Goal: Task Accomplishment & Management: Manage account settings

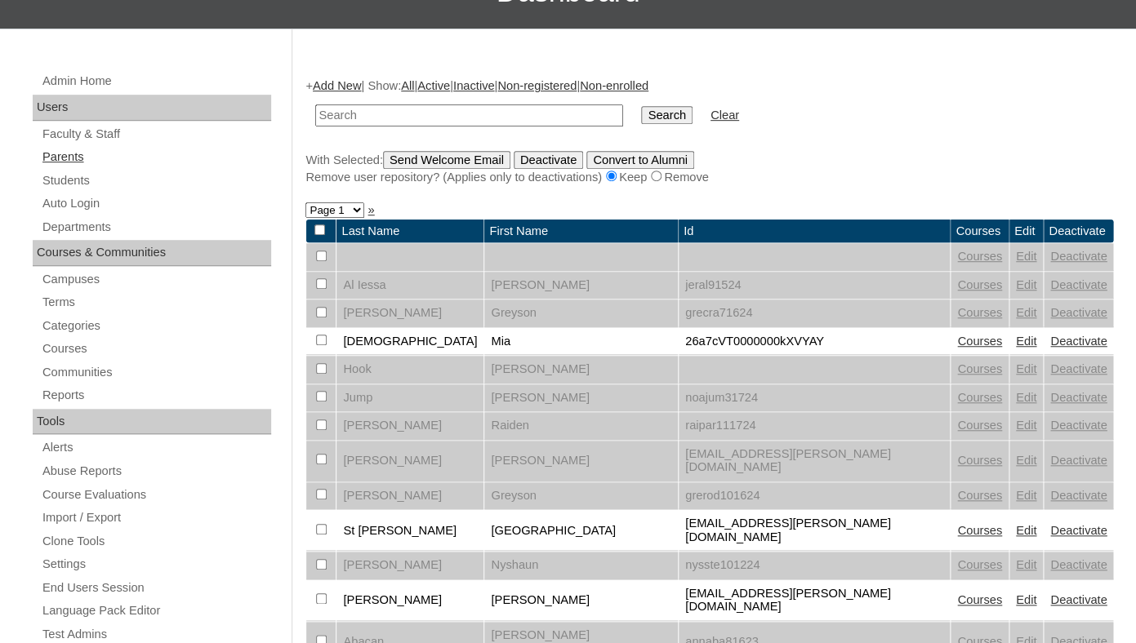
scroll to position [249, 0]
click at [62, 167] on link "Parents" at bounding box center [156, 157] width 230 height 20
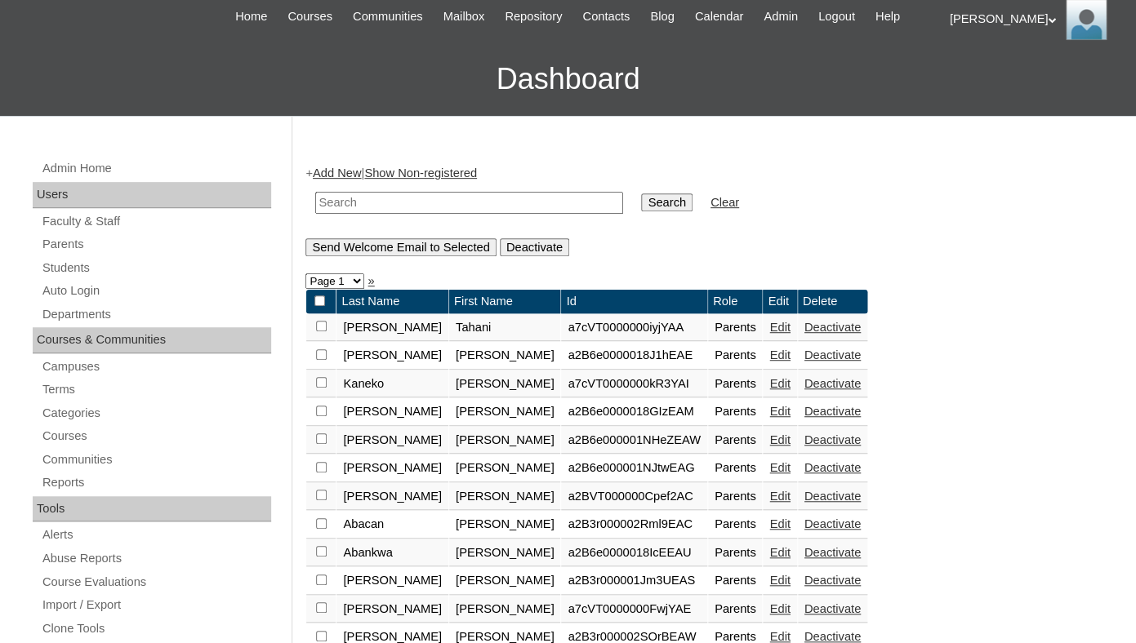
scroll to position [164, 0]
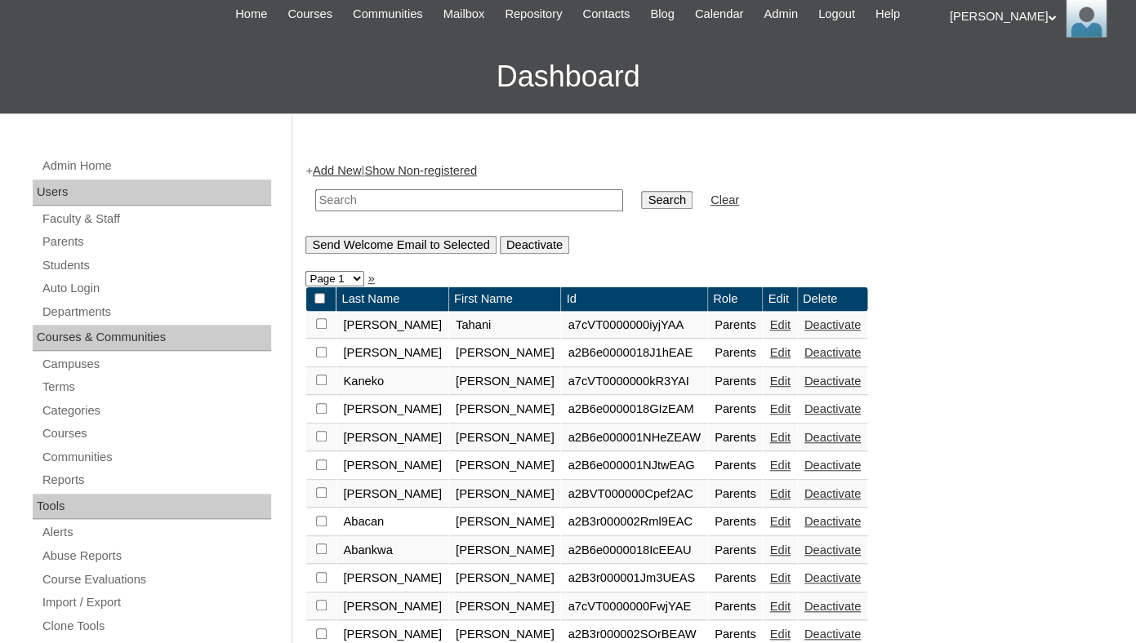
click at [398, 211] on input "text" at bounding box center [469, 200] width 308 height 22
type input "elijah henne"
click at [641, 191] on input "Search" at bounding box center [666, 200] width 51 height 18
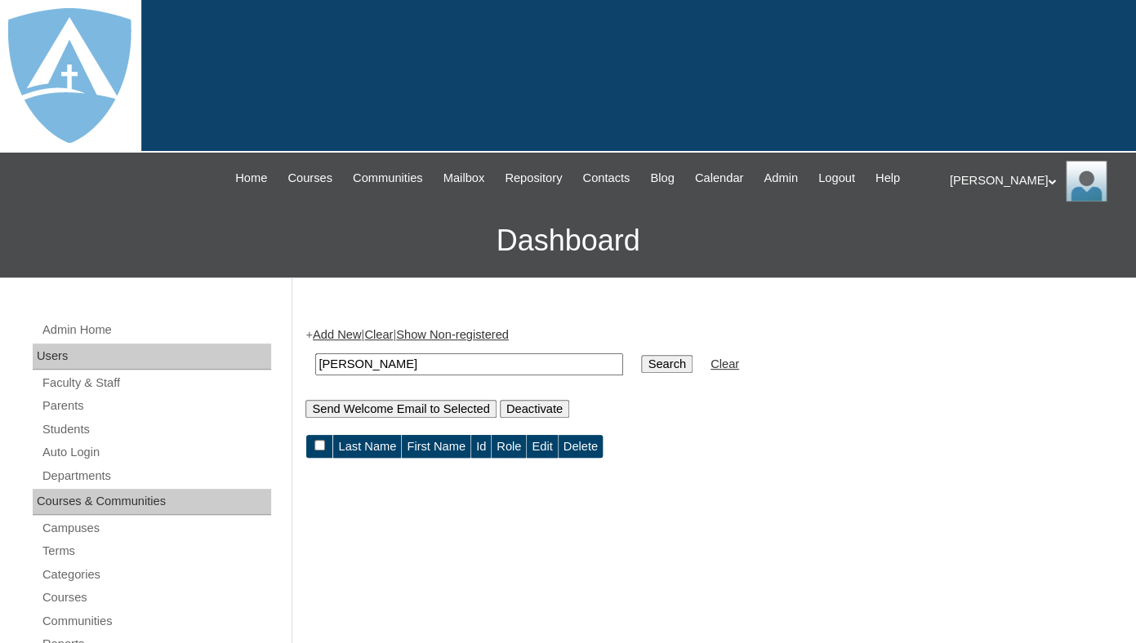
drag, startPoint x: 354, startPoint y: 382, endPoint x: 241, endPoint y: 370, distance: 114.1
click at [315, 370] on input "[PERSON_NAME]" at bounding box center [469, 365] width 308 height 22
type input "[PERSON_NAME]"
click at [641, 355] on input "Search" at bounding box center [666, 364] width 51 height 18
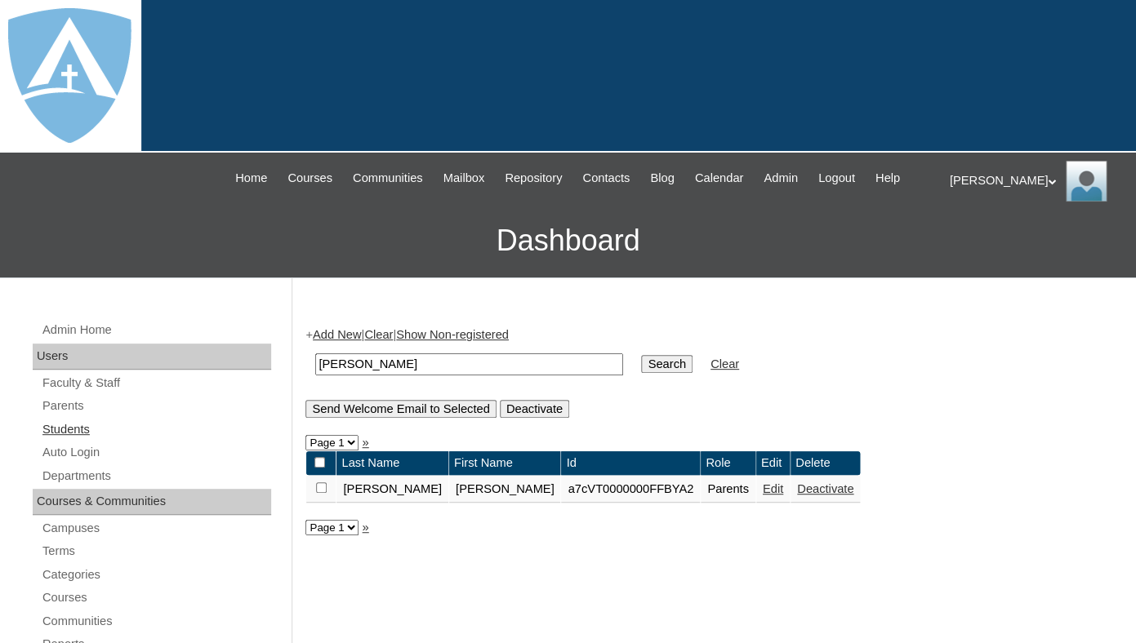
click at [70, 440] on link "Students" at bounding box center [156, 430] width 230 height 20
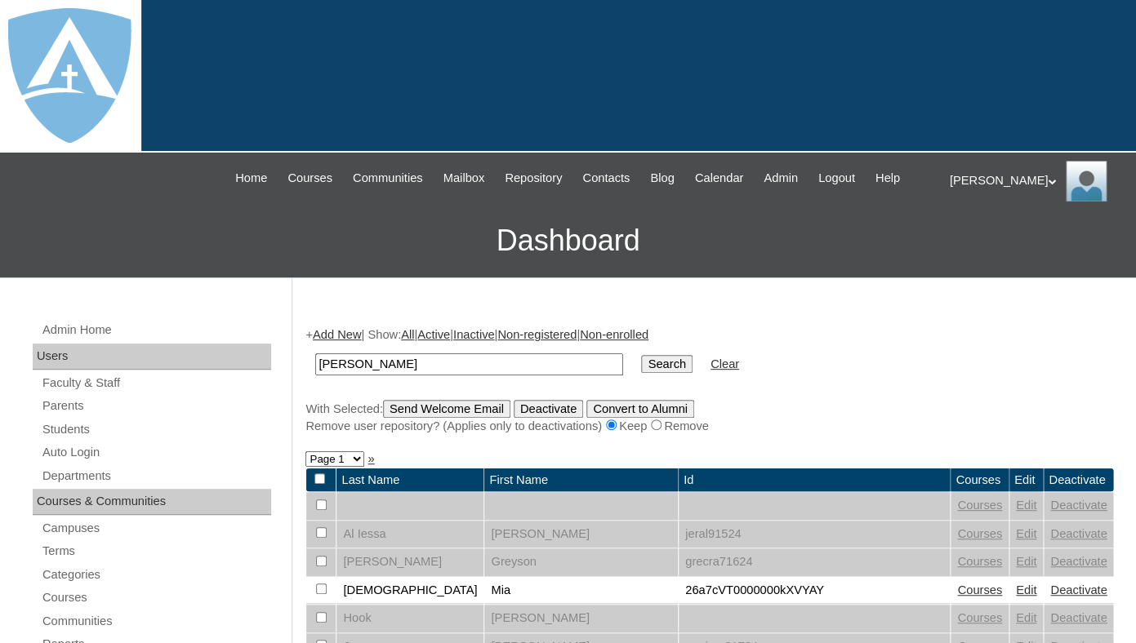
type input "[PERSON_NAME]"
click at [641, 355] on input "Search" at bounding box center [666, 364] width 51 height 18
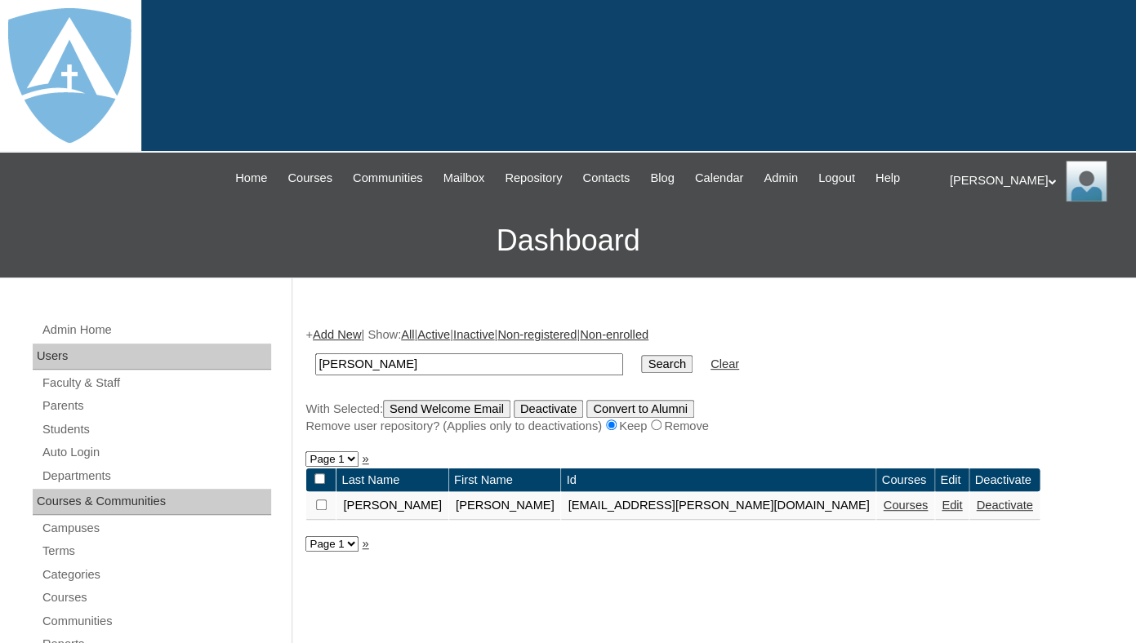
click at [883, 512] on link "Courses" at bounding box center [905, 505] width 45 height 13
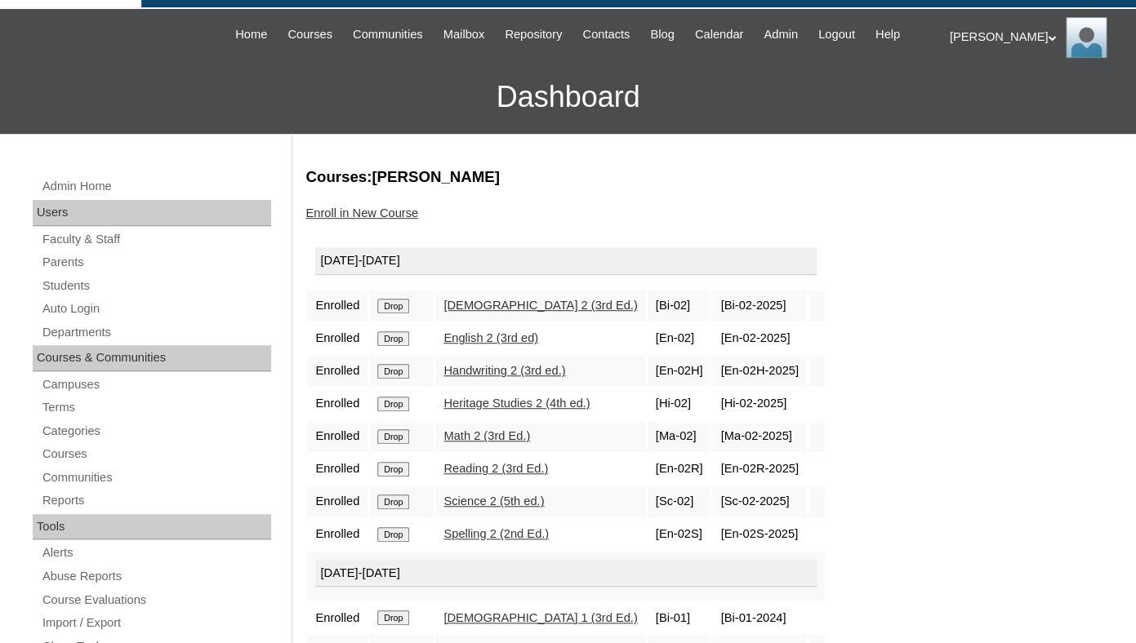
scroll to position [44, 0]
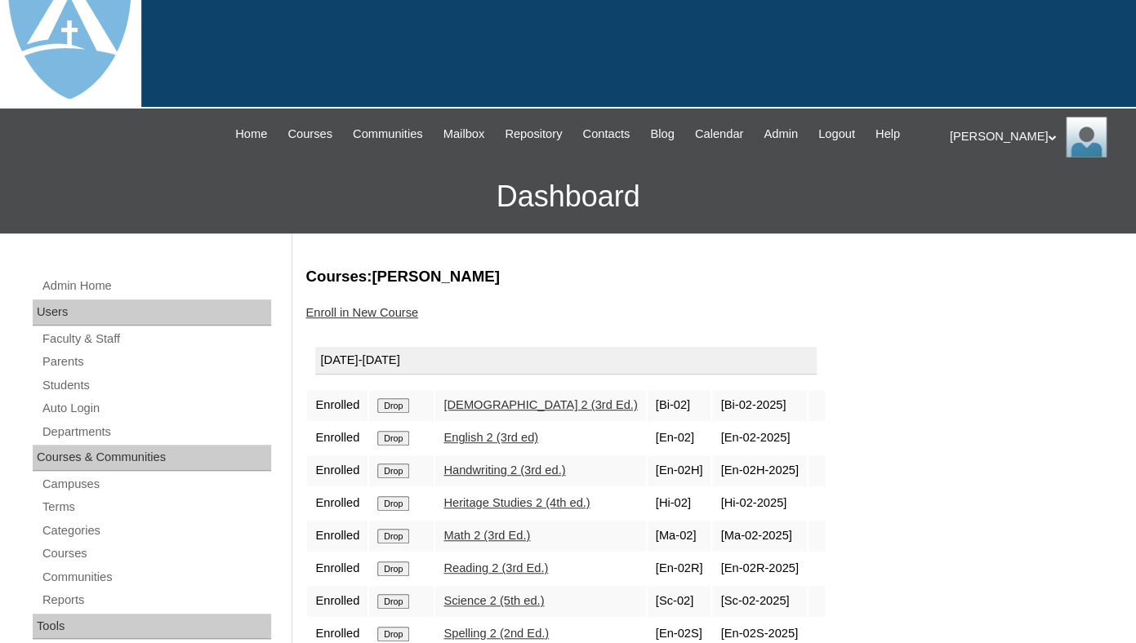
click at [358, 319] on link "Enroll in New Course" at bounding box center [361, 312] width 113 height 13
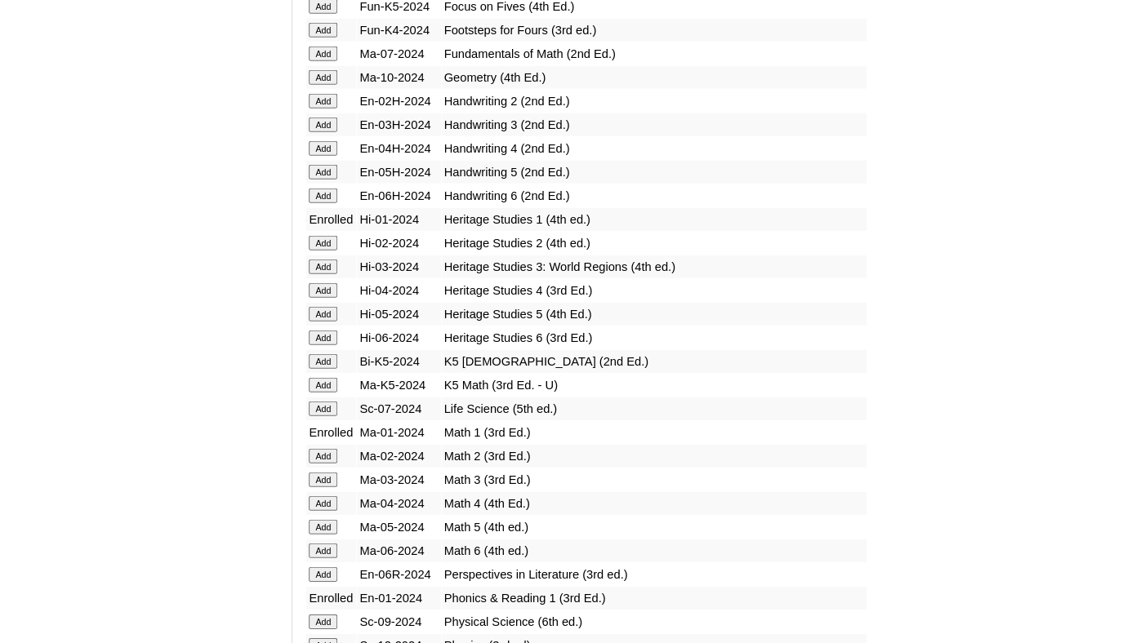
scroll to position [3708, 0]
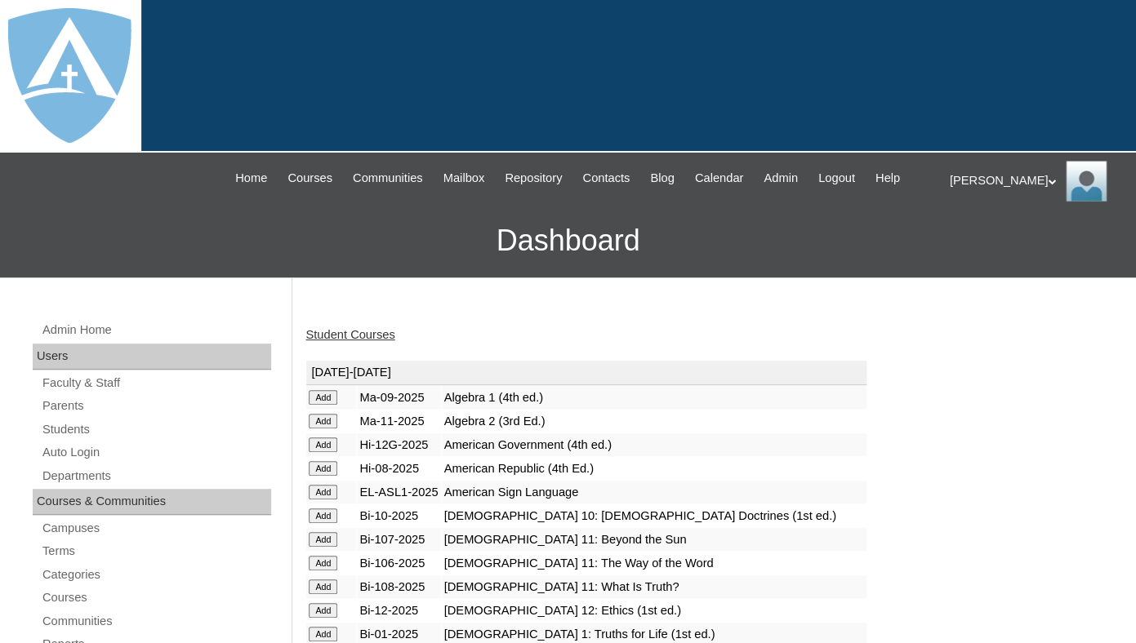
click at [359, 341] on link "Student Courses" at bounding box center [349, 334] width 89 height 13
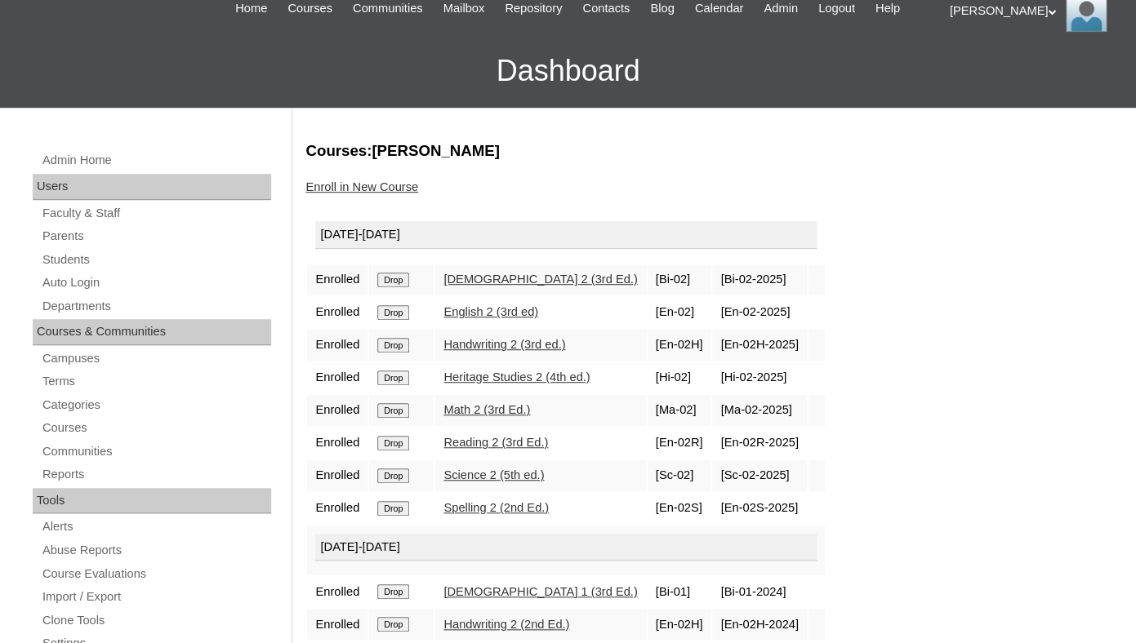
scroll to position [188, 0]
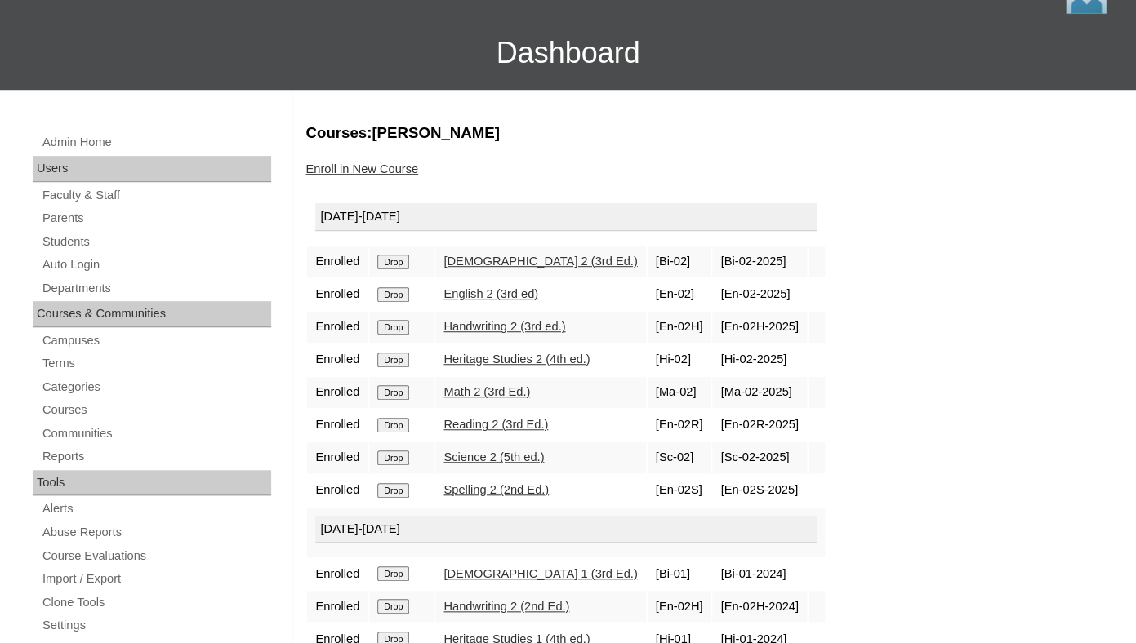
click at [399, 269] on input "Drop" at bounding box center [393, 262] width 32 height 15
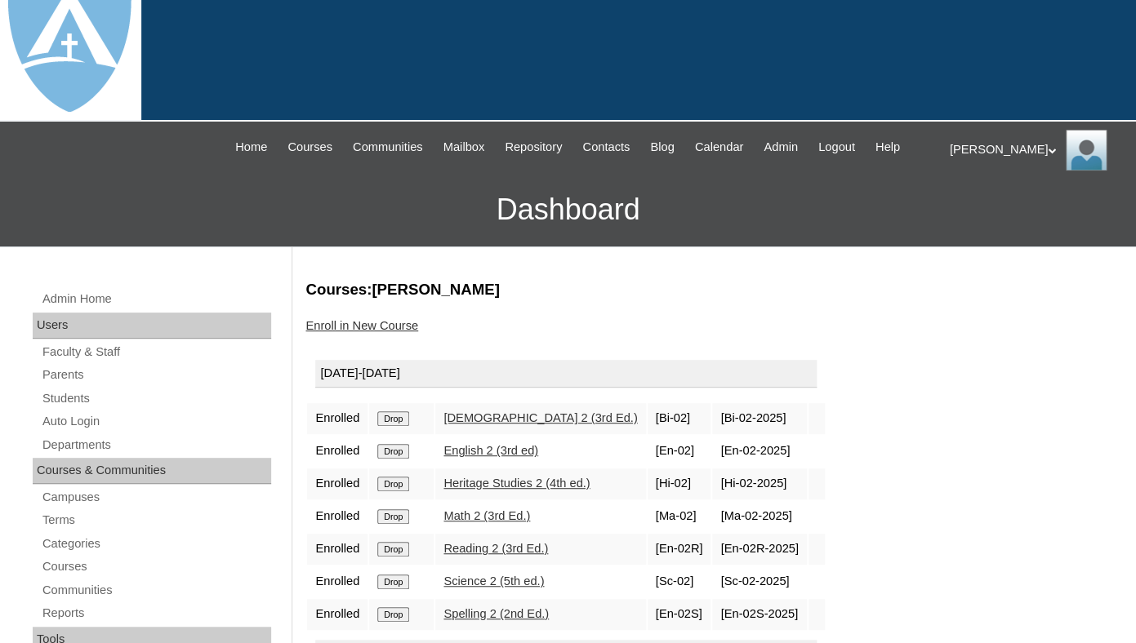
scroll to position [80, 0]
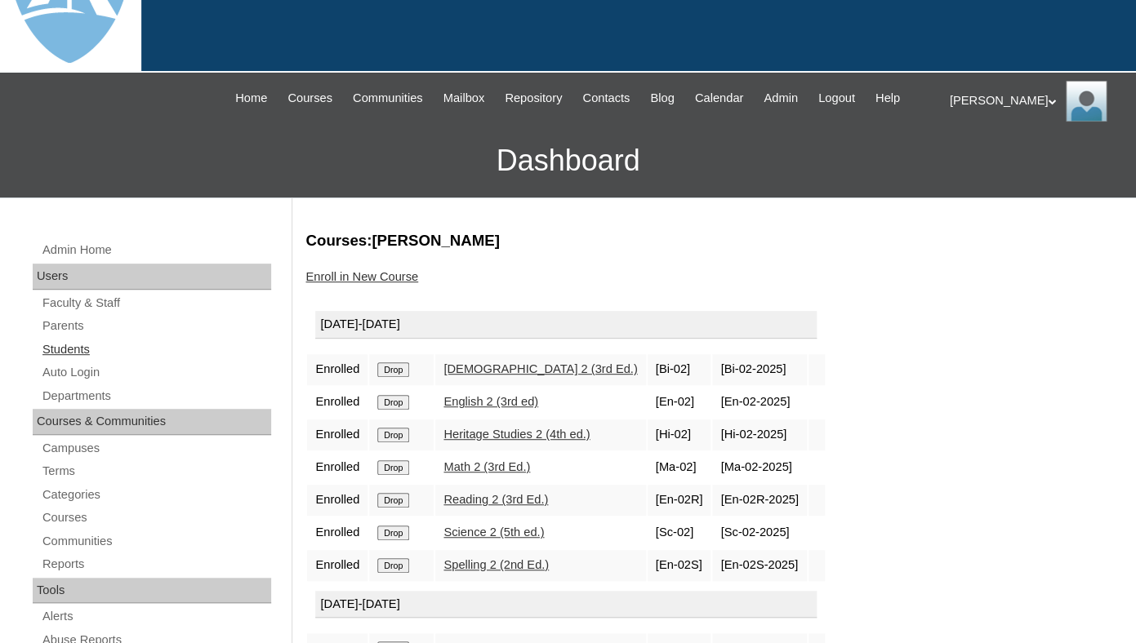
click at [78, 360] on link "Students" at bounding box center [156, 350] width 230 height 20
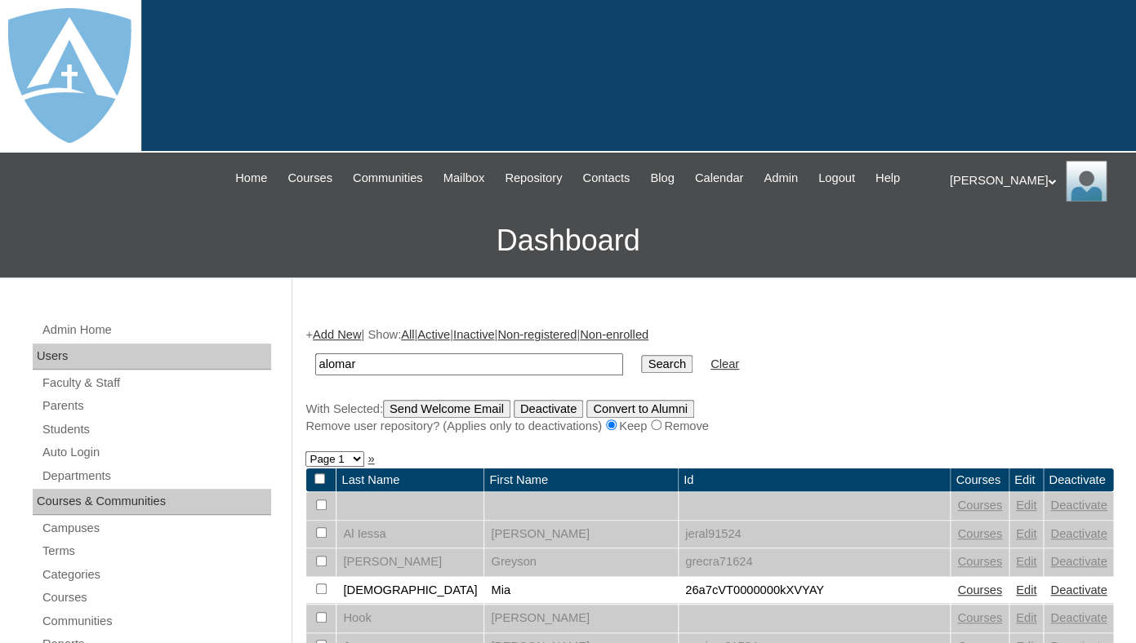
type input "alomar"
click at [641, 355] on input "Search" at bounding box center [666, 364] width 51 height 18
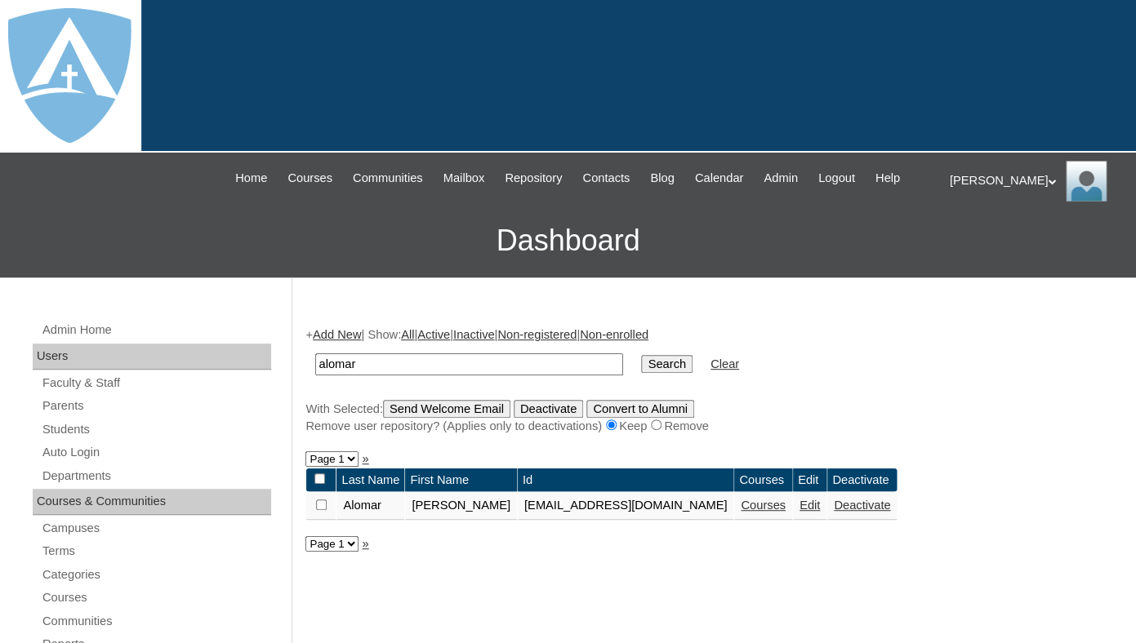
click at [767, 512] on link "Courses" at bounding box center [763, 505] width 45 height 13
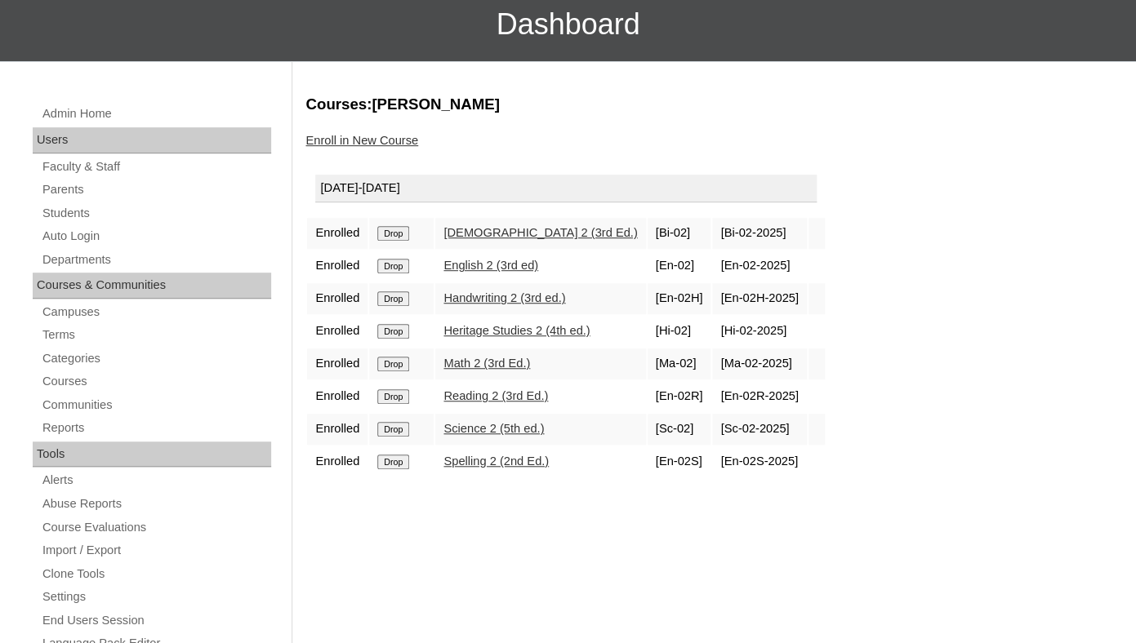
scroll to position [233, 0]
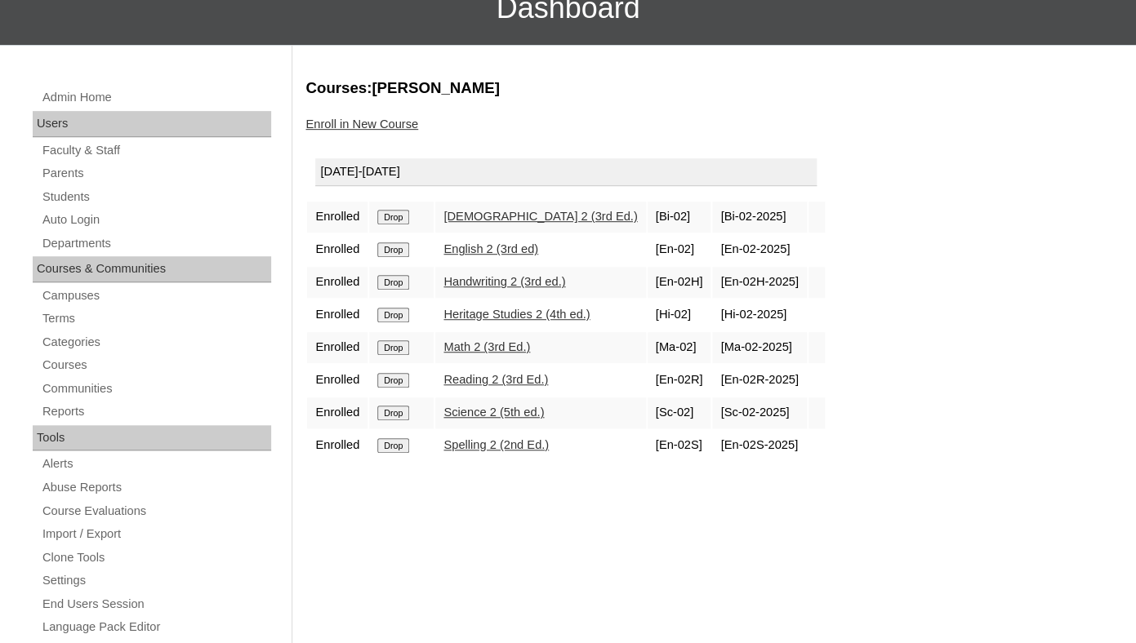
click at [391, 225] on input "Drop" at bounding box center [393, 217] width 32 height 15
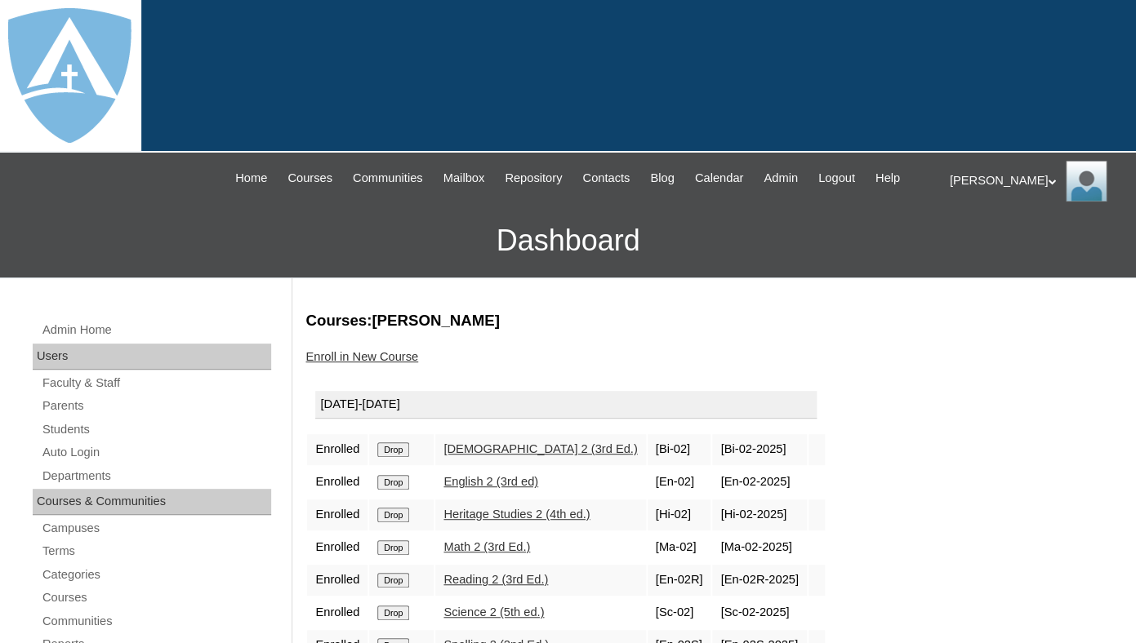
click at [398, 363] on link "Enroll in New Course" at bounding box center [361, 356] width 113 height 13
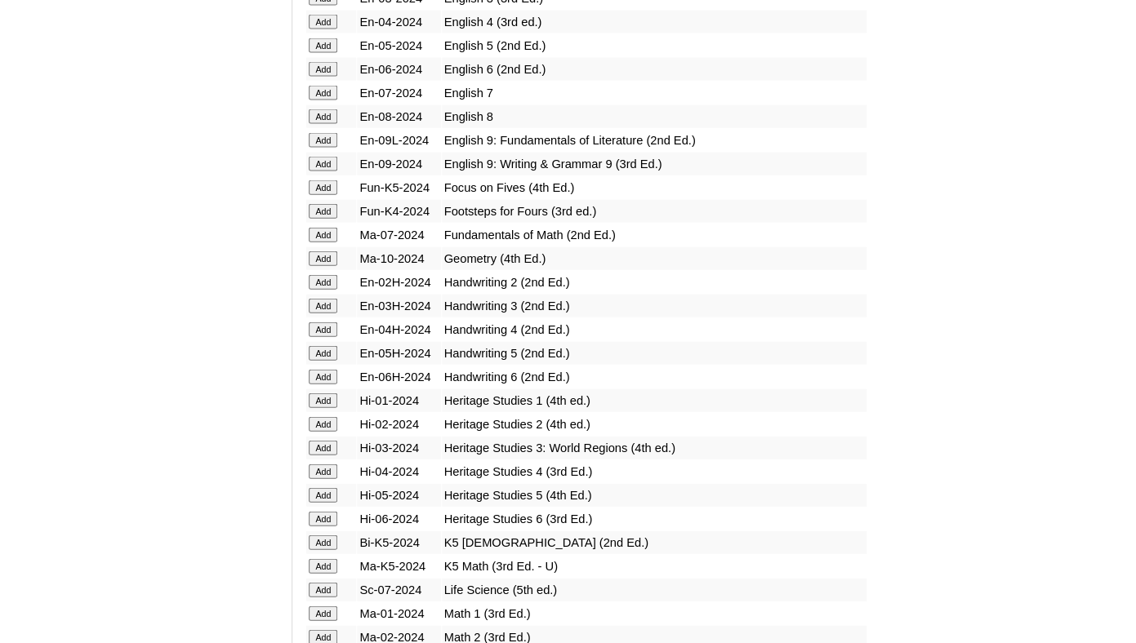
scroll to position [3549, 0]
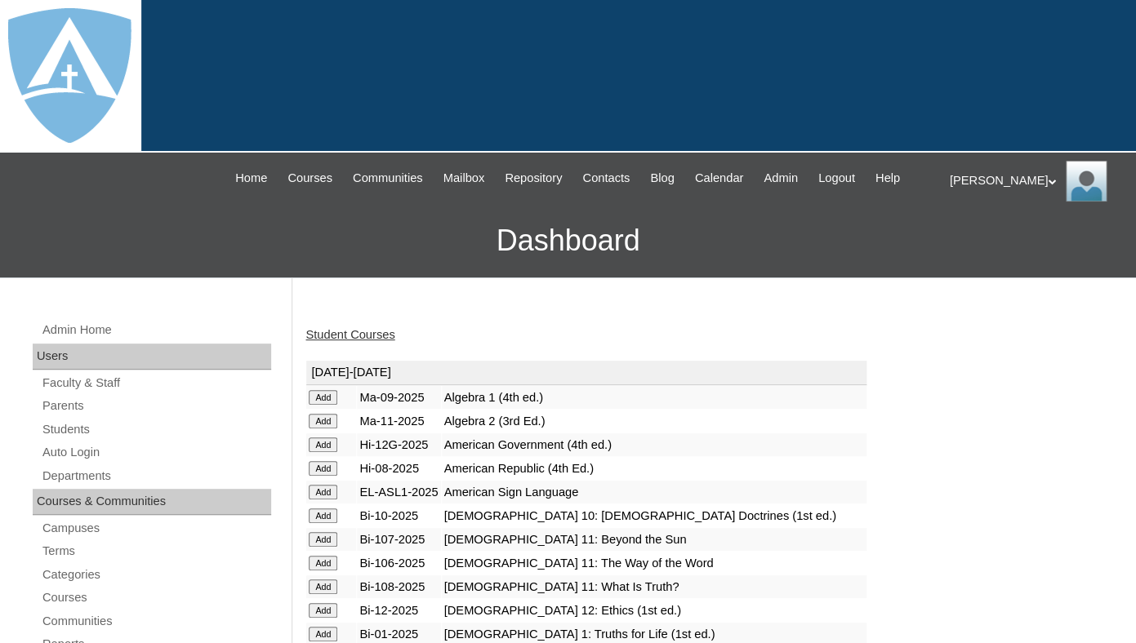
click at [330, 341] on link "Student Courses" at bounding box center [349, 334] width 89 height 13
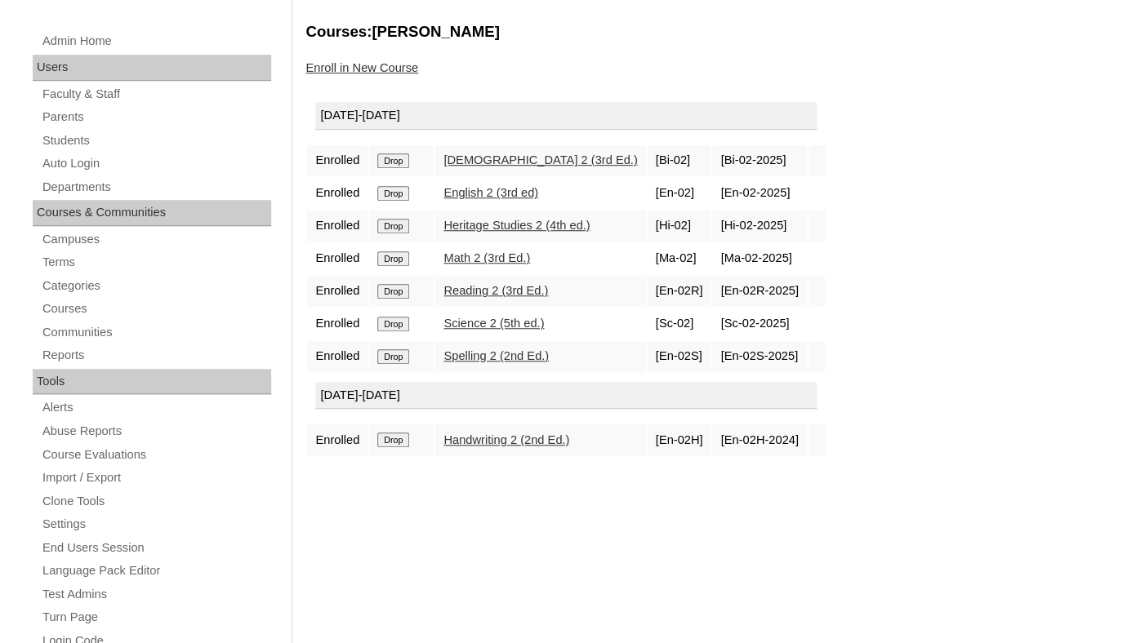
scroll to position [311, 0]
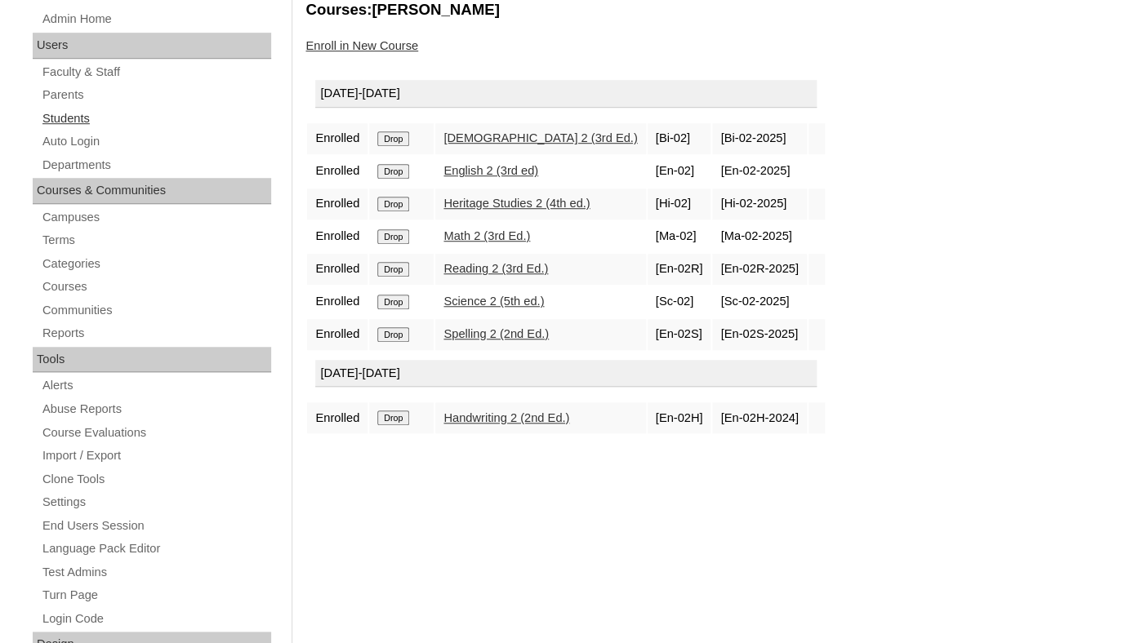
click at [63, 129] on link "Students" at bounding box center [156, 119] width 230 height 20
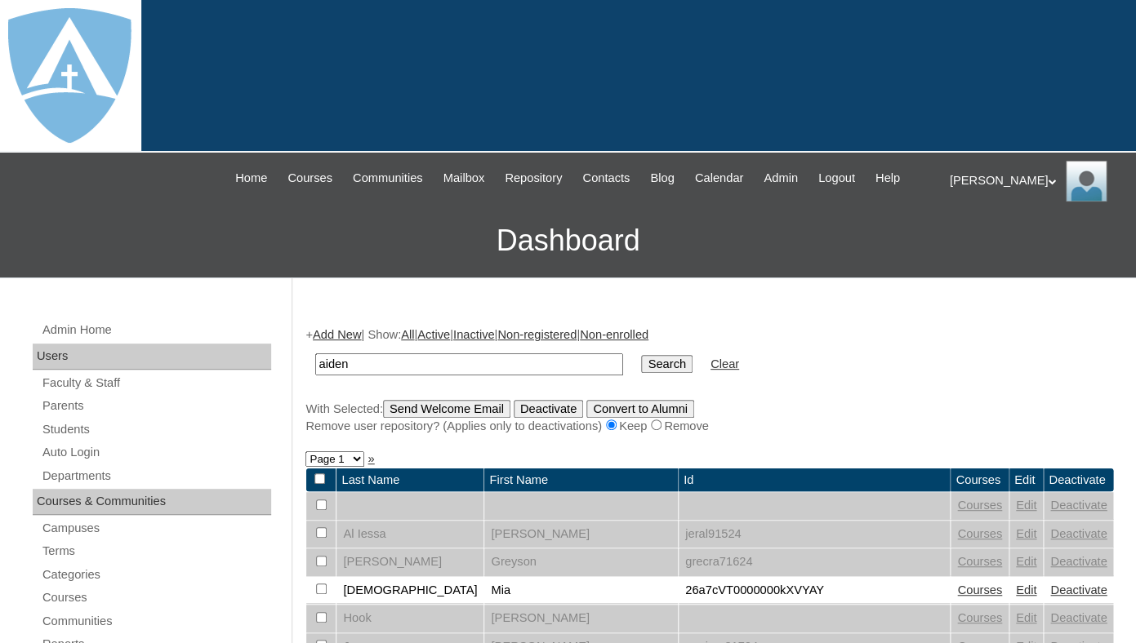
type input "aiden"
click at [641, 355] on input "Search" at bounding box center [666, 364] width 51 height 18
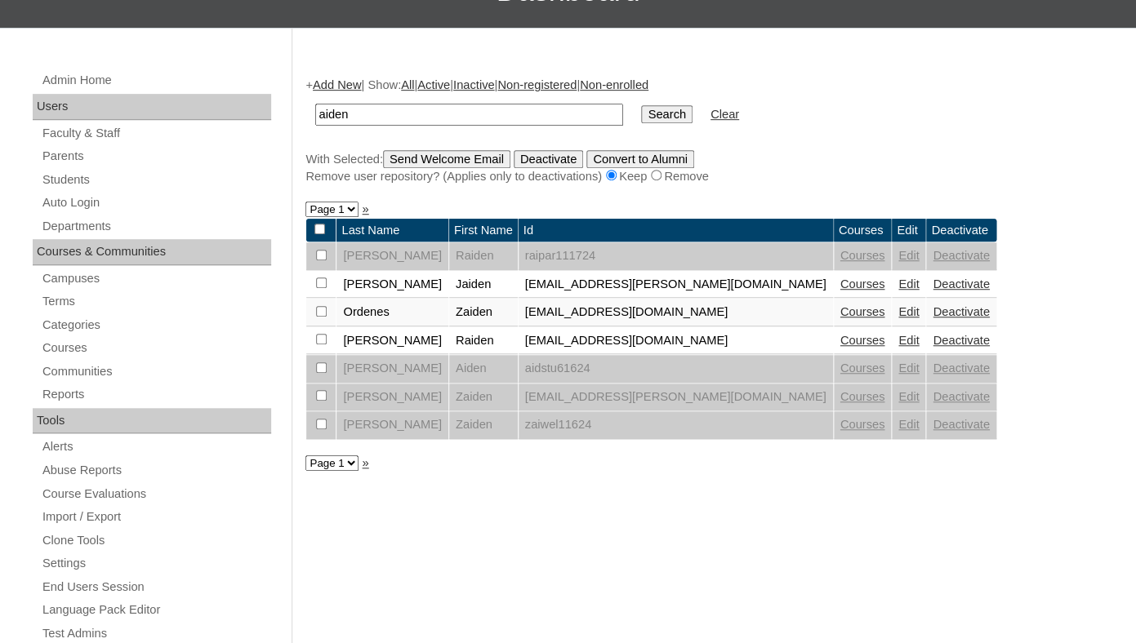
scroll to position [252, 0]
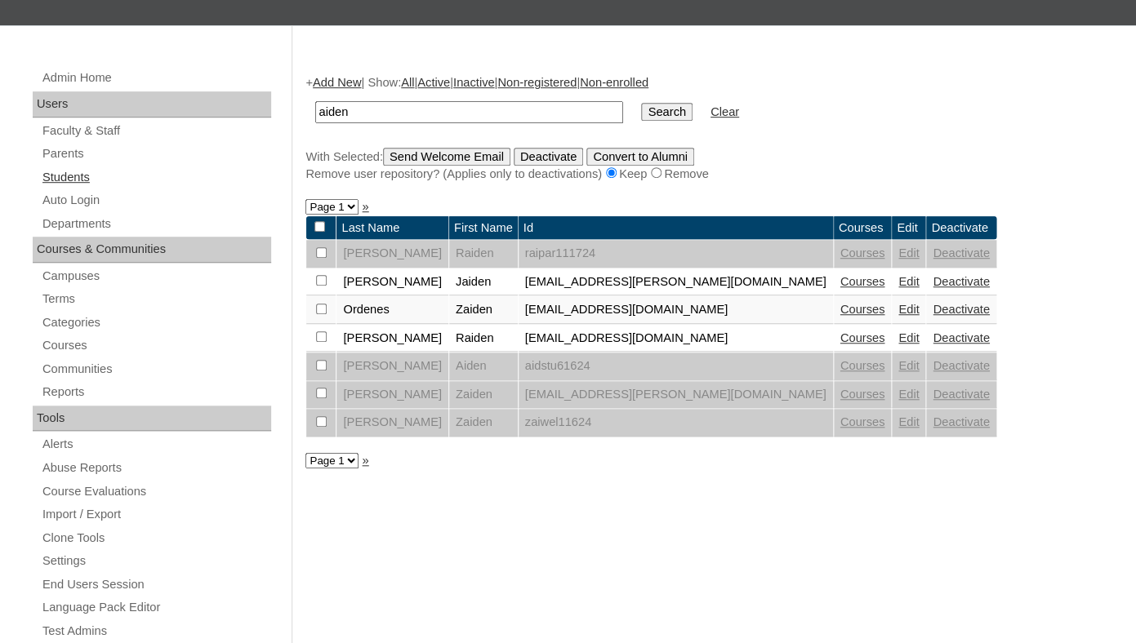
click at [67, 188] on link "Students" at bounding box center [156, 177] width 230 height 20
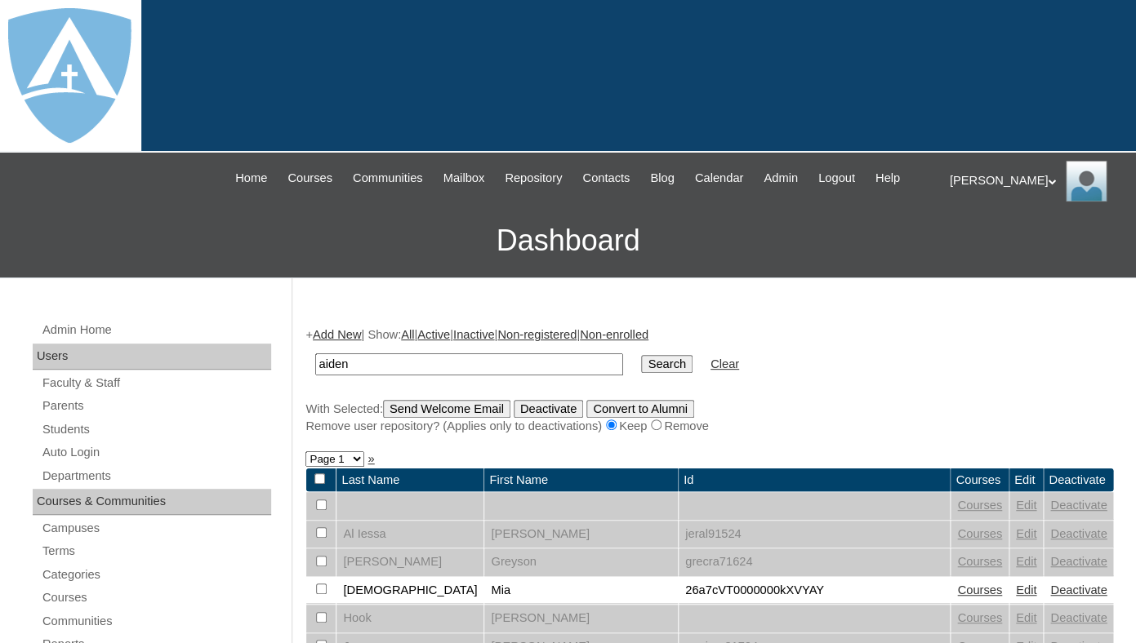
type input "aiden"
click at [641, 355] on input "Search" at bounding box center [666, 364] width 51 height 18
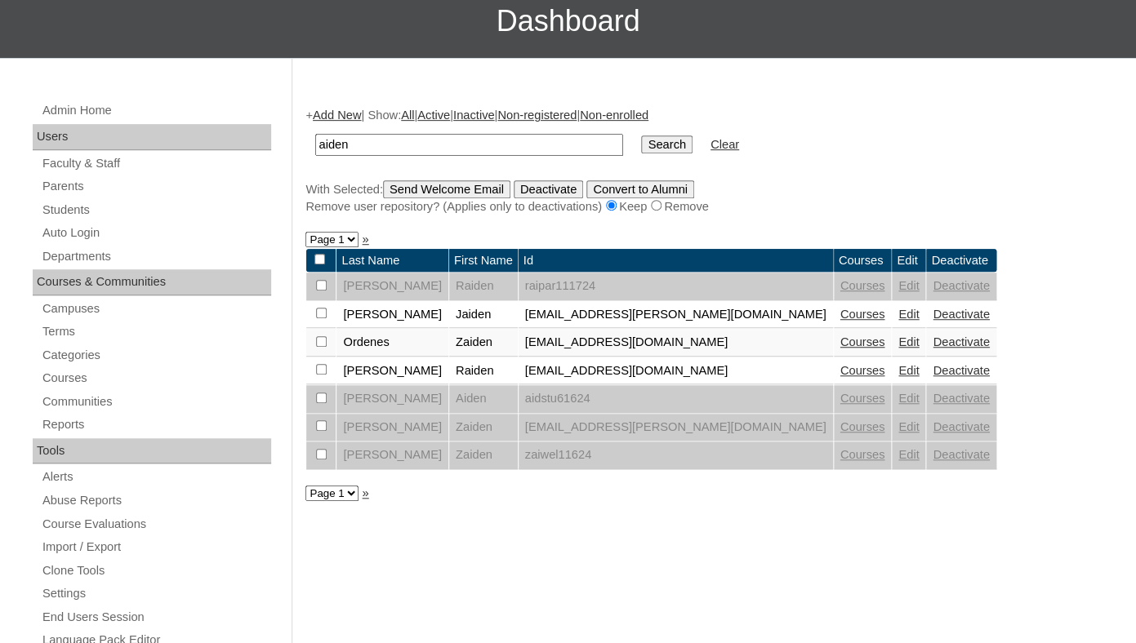
scroll to position [220, 0]
click at [368, 156] on input "aiden" at bounding box center [469, 145] width 308 height 22
type input "col"
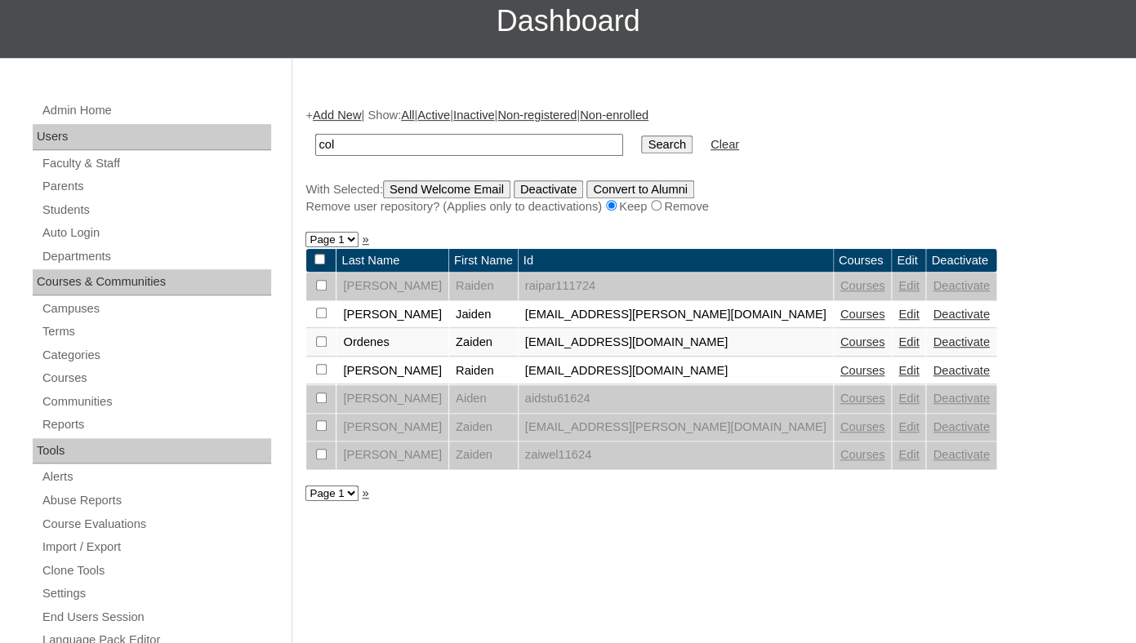
click at [641, 136] on input "Search" at bounding box center [666, 145] width 51 height 18
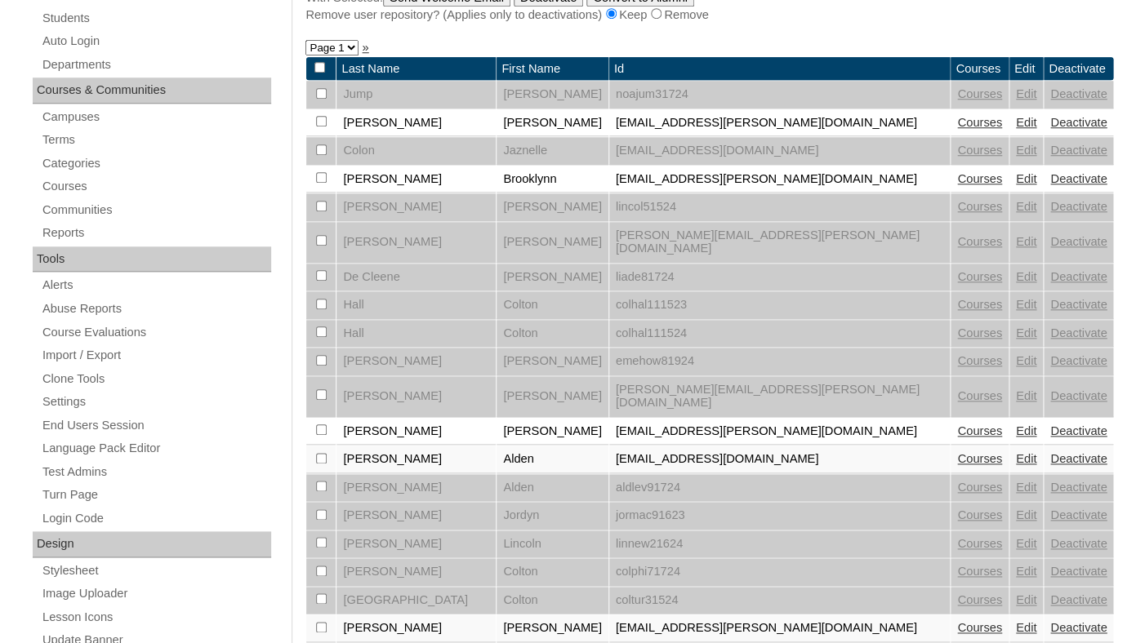
scroll to position [416, 0]
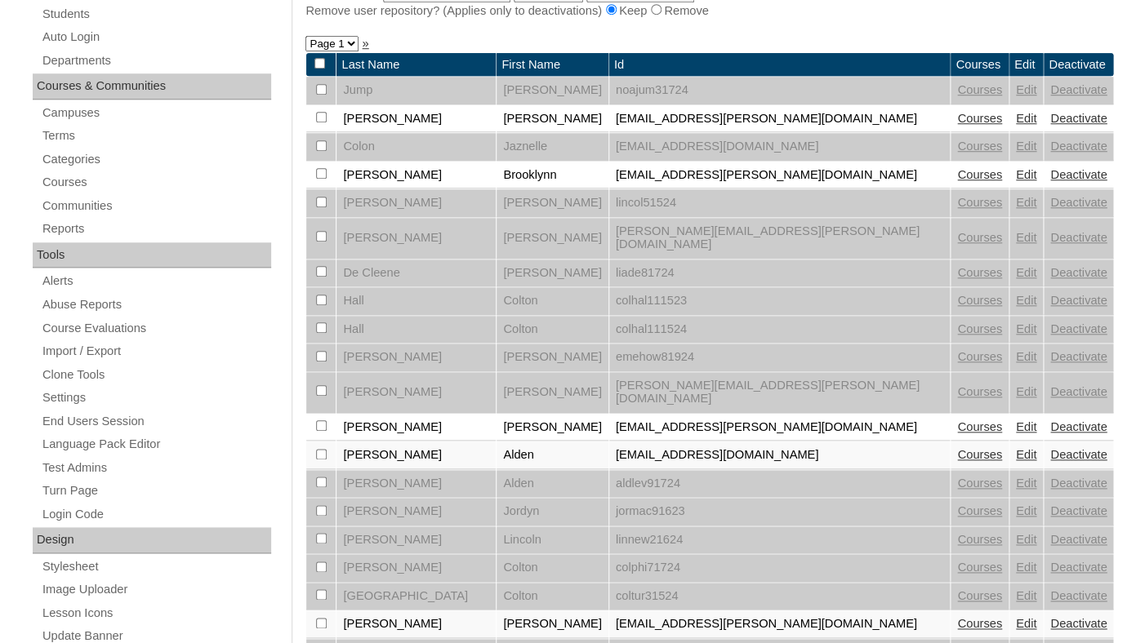
click at [957, 456] on link "Courses" at bounding box center [979, 454] width 45 height 13
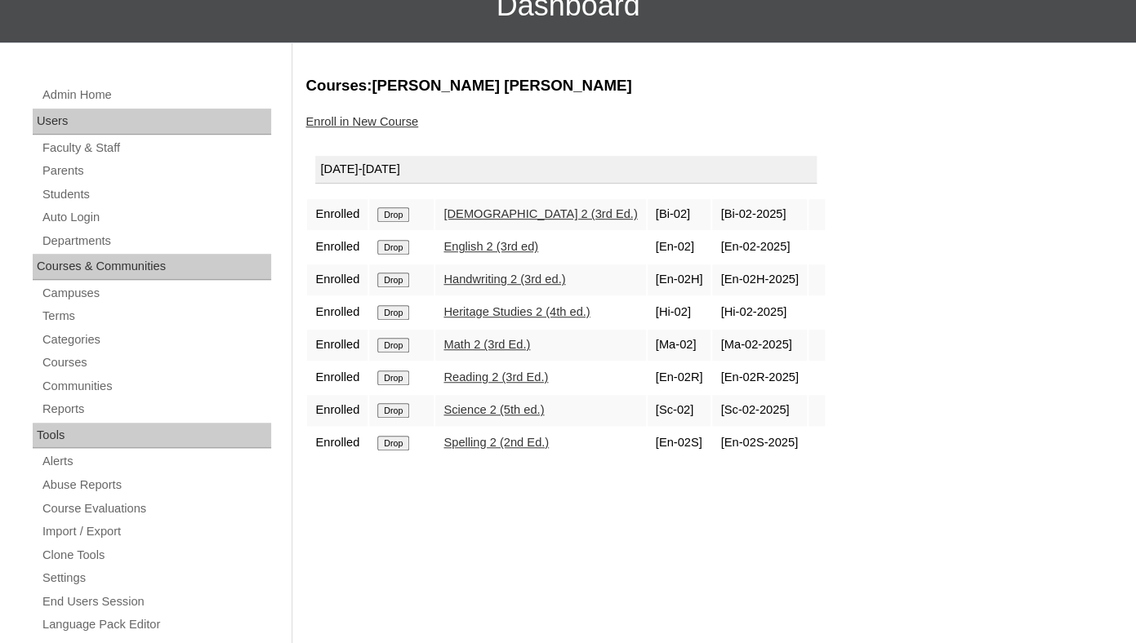
scroll to position [240, 0]
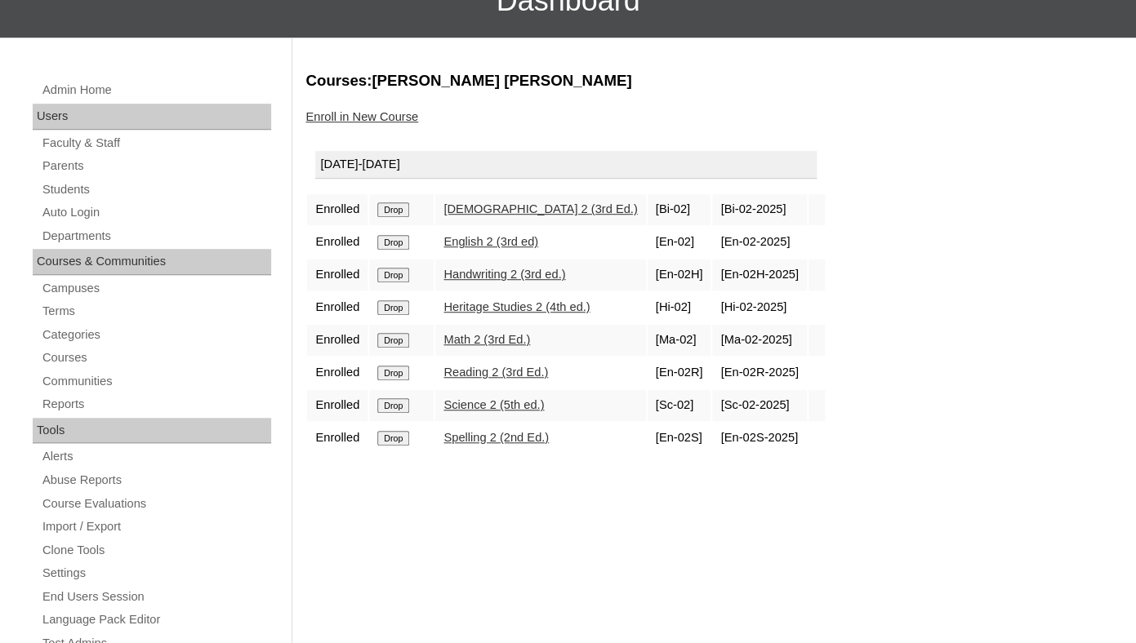
click at [394, 217] on input "Drop" at bounding box center [393, 209] width 32 height 15
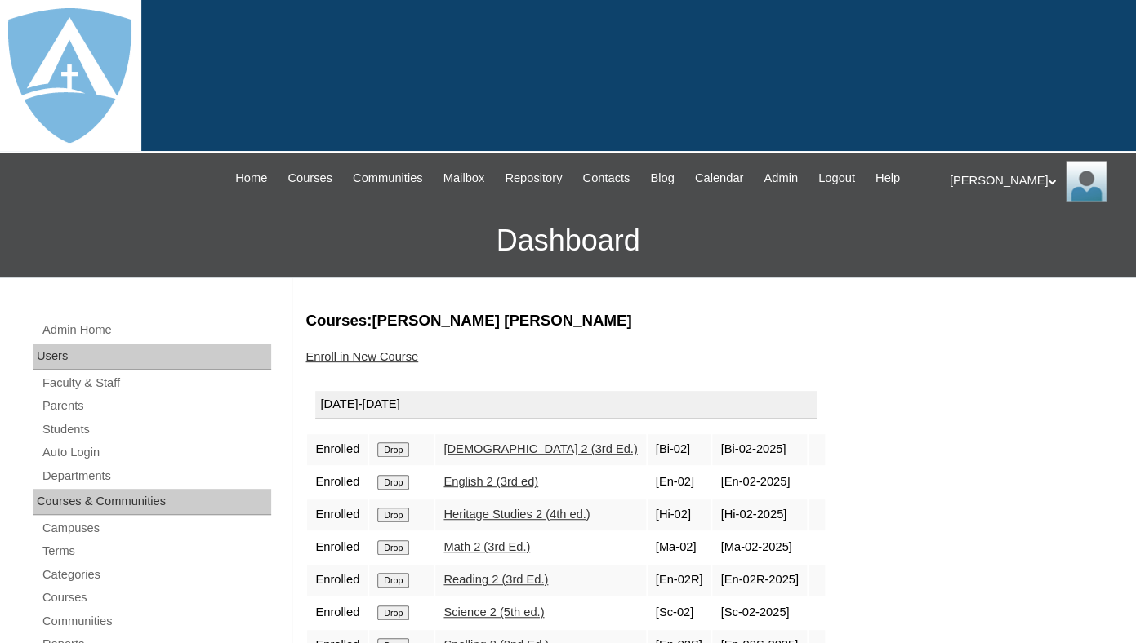
click at [375, 363] on link "Enroll in New Course" at bounding box center [361, 356] width 113 height 13
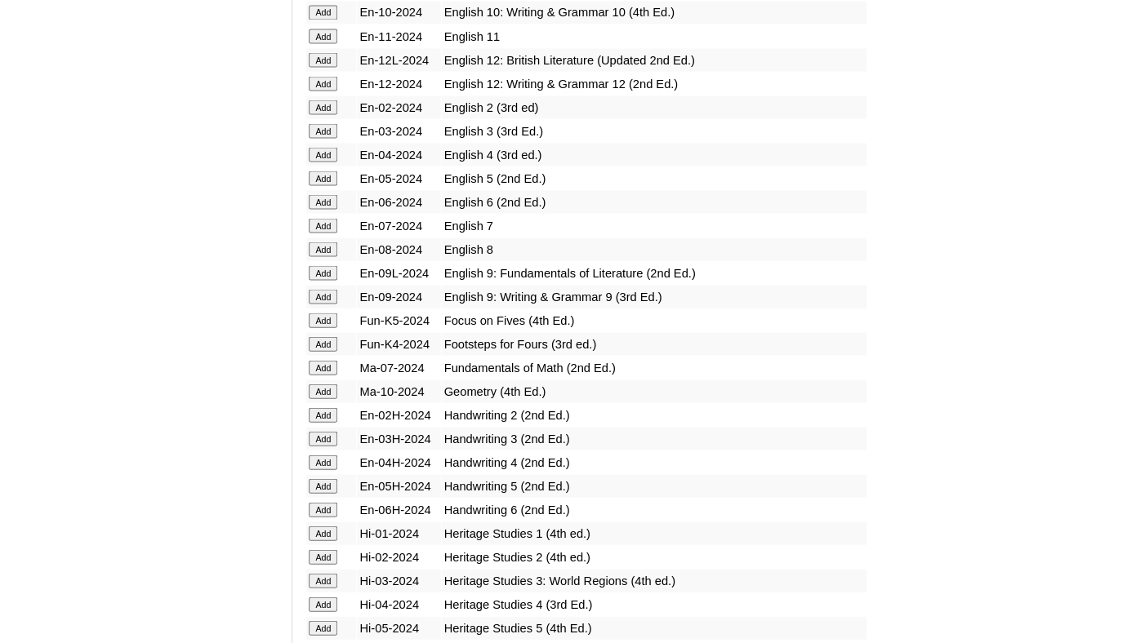
scroll to position [3371, 0]
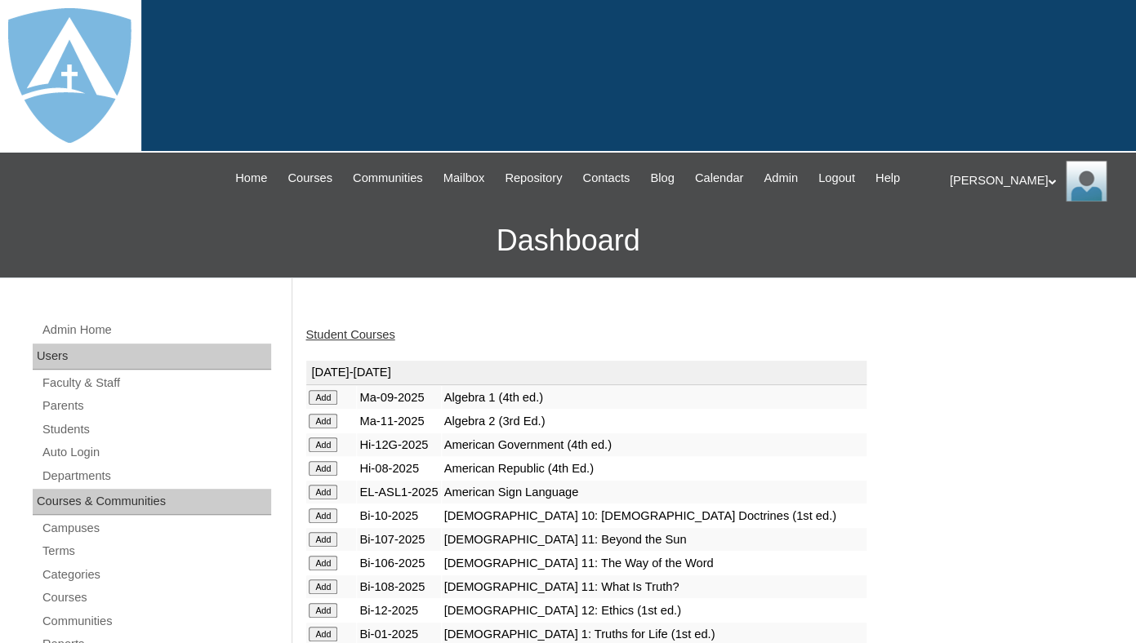
click at [358, 341] on link "Student Courses" at bounding box center [349, 334] width 89 height 13
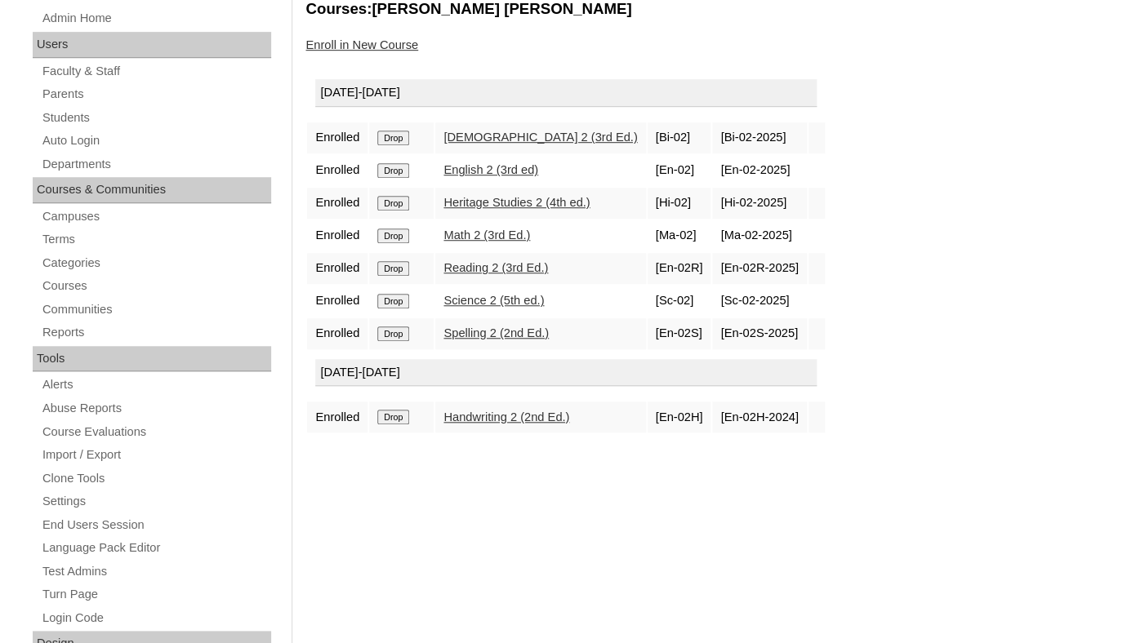
scroll to position [314, 0]
